Goal: Task Accomplishment & Management: Use online tool/utility

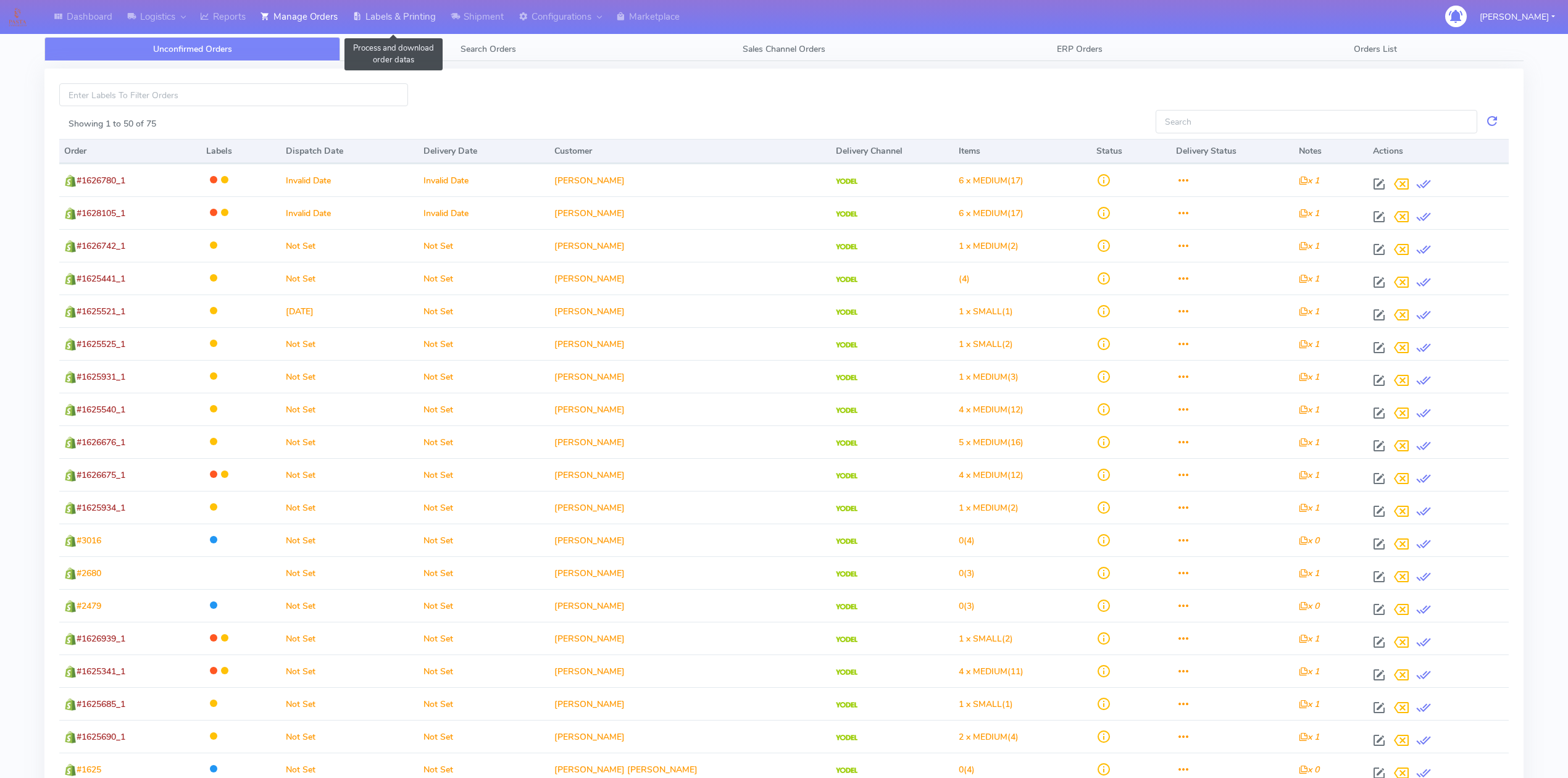
click at [413, 19] on link "Labels & Printing" at bounding box center [394, 17] width 98 height 34
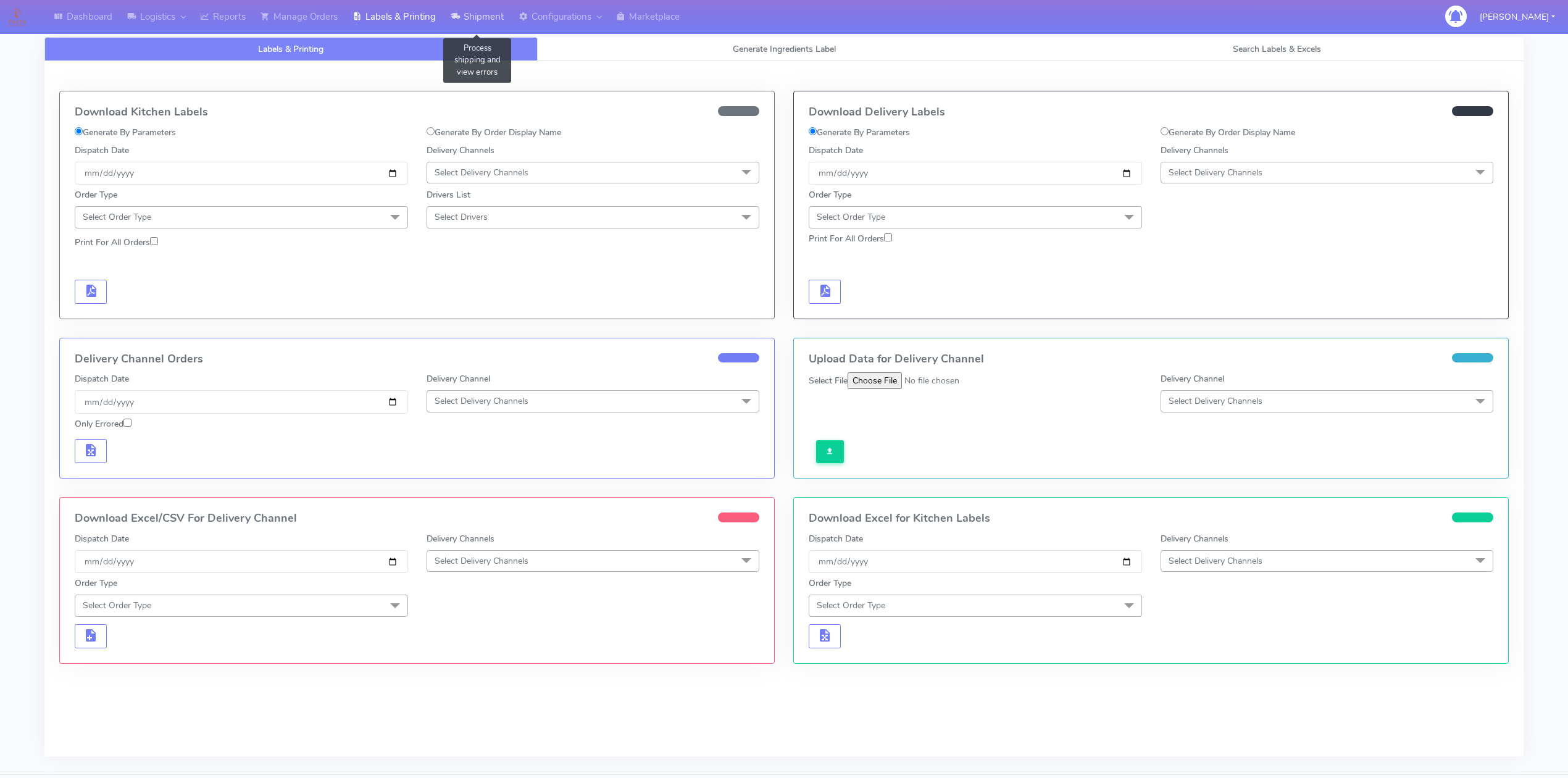
click at [499, 15] on link "Shipment" at bounding box center [477, 17] width 68 height 34
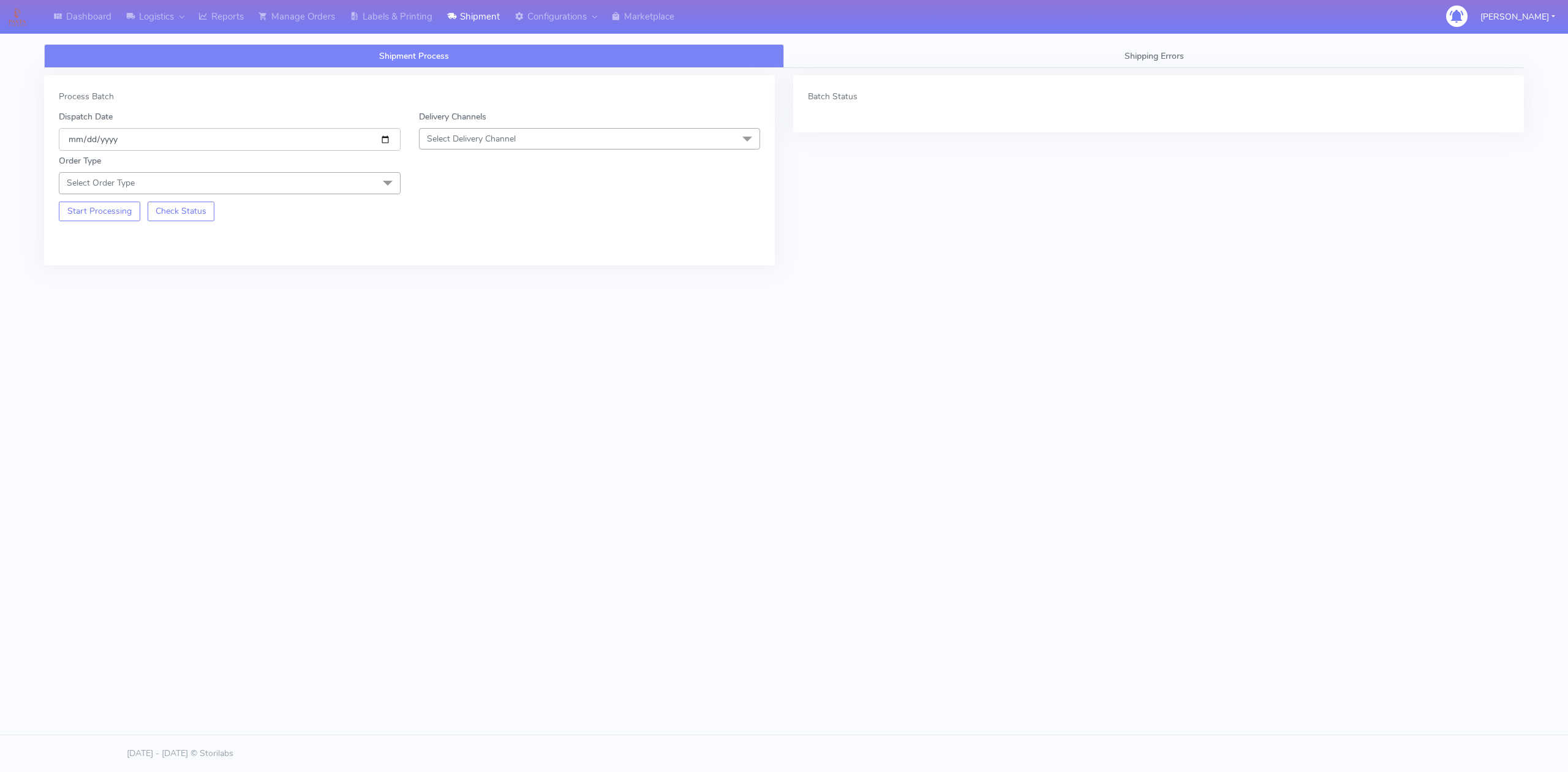
click at [385, 142] on input "[DATE]" at bounding box center [230, 139] width 342 height 23
click at [432, 148] on span "Select Delivery Channel" at bounding box center [589, 139] width 342 height 22
click at [457, 217] on div "OnFleet" at bounding box center [590, 216] width 328 height 13
click at [250, 189] on span "Select Order Type" at bounding box center [230, 182] width 342 height 22
click at [104, 238] on div "Meal" at bounding box center [230, 241] width 328 height 13
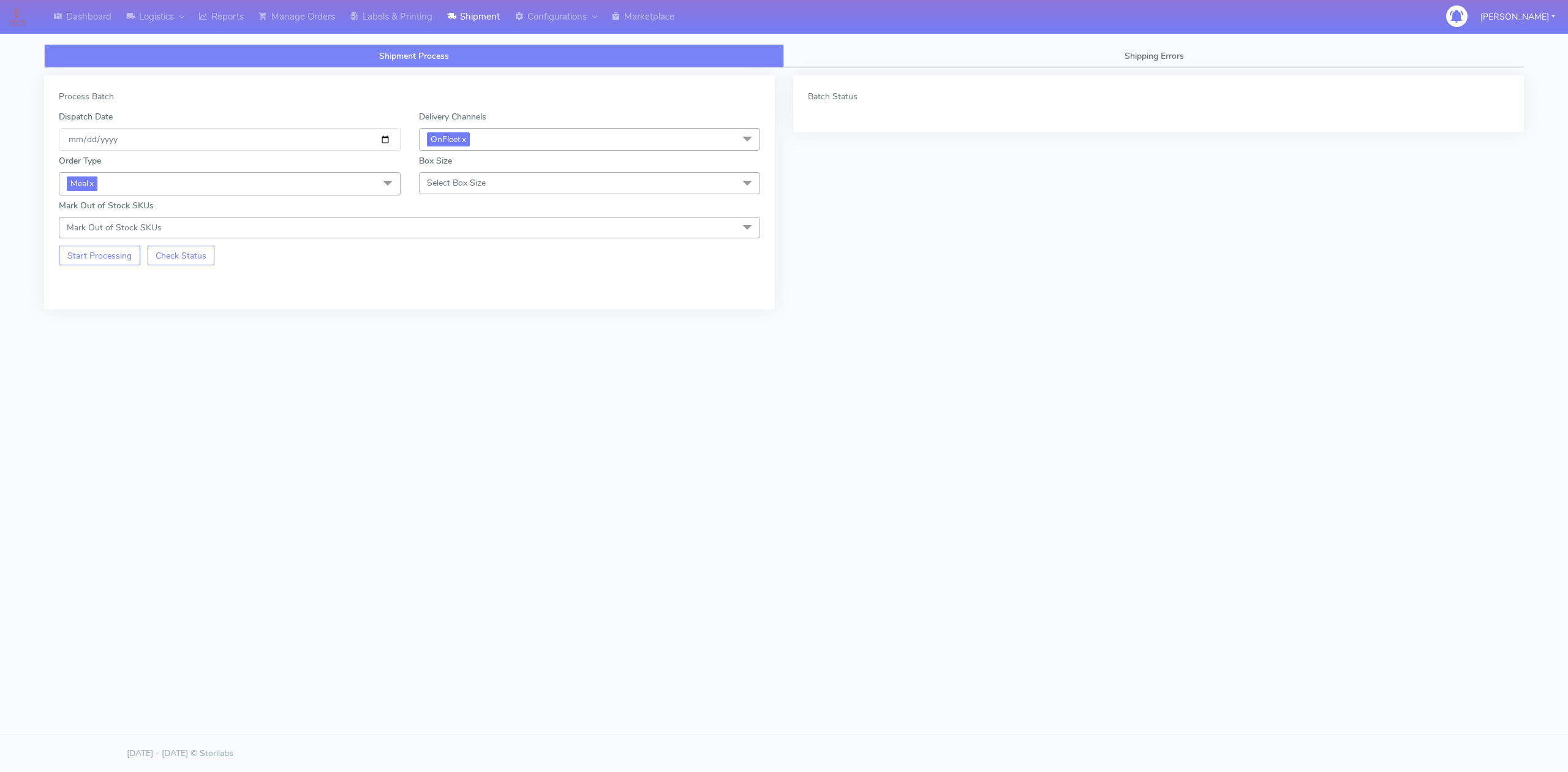
click at [465, 181] on span "Select Box Size" at bounding box center [457, 183] width 59 height 12
click at [435, 243] on div "Small" at bounding box center [590, 241] width 328 height 13
click at [77, 256] on button "Start Processing" at bounding box center [100, 255] width 81 height 20
